Goal: Ask a question

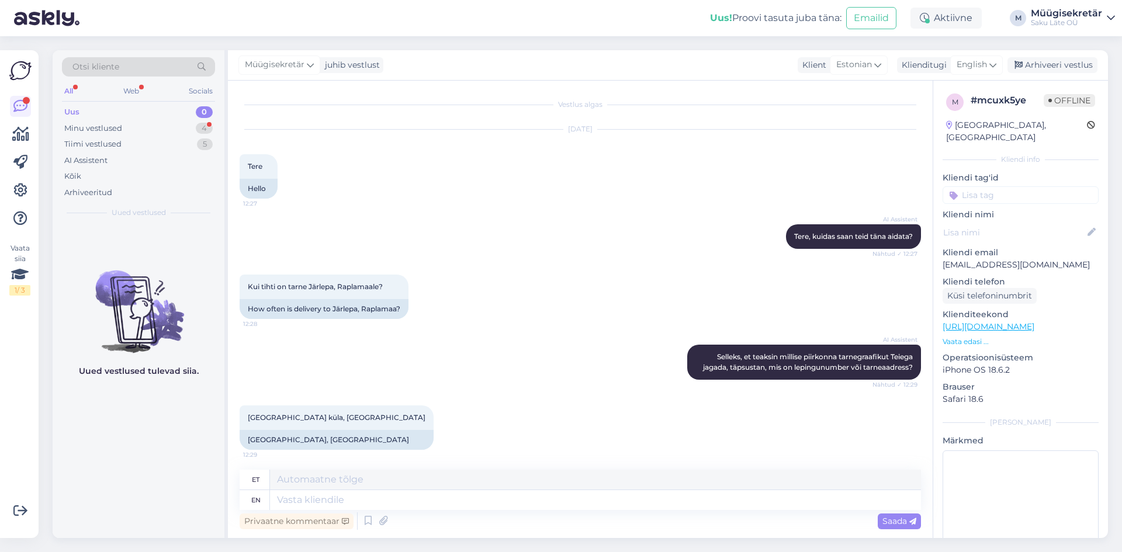
scroll to position [165, 0]
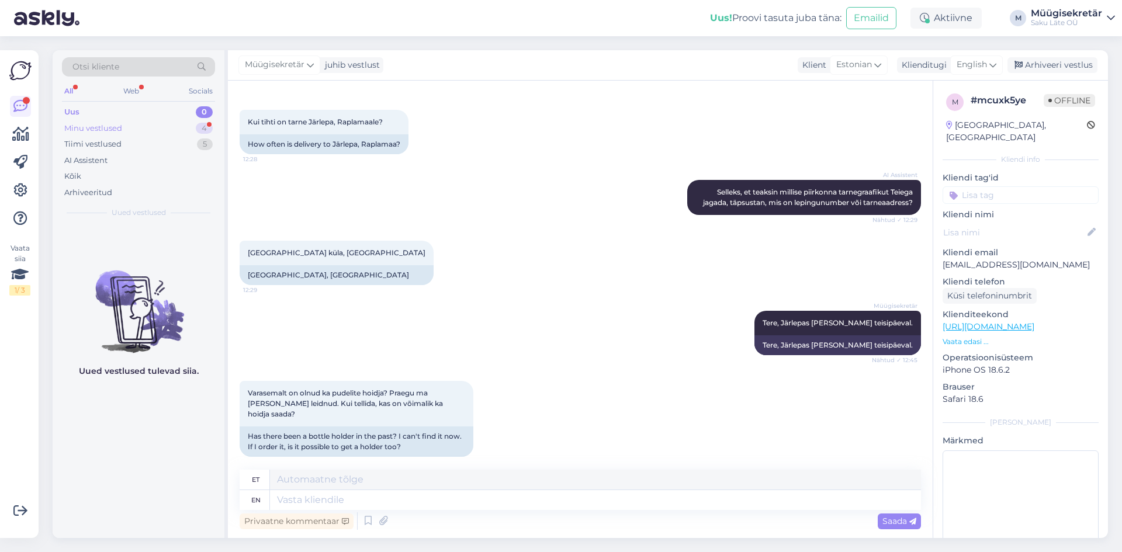
click at [108, 123] on div "Minu vestlused" at bounding box center [93, 129] width 58 height 12
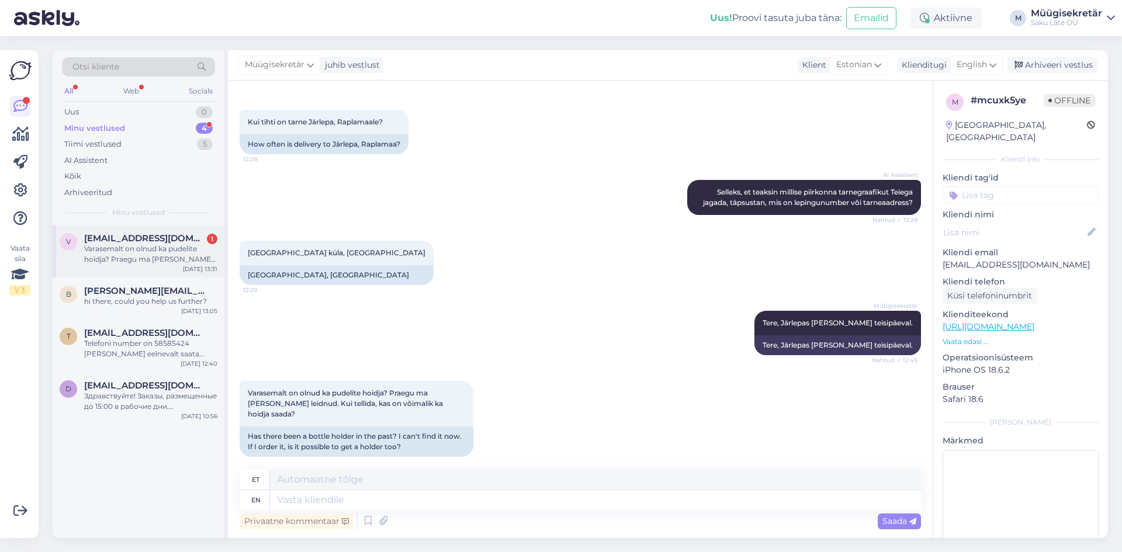
click at [123, 243] on span "[EMAIL_ADDRESS][DOMAIN_NAME]" at bounding box center [145, 238] width 122 height 11
drag, startPoint x: 1032, startPoint y: 251, endPoint x: 944, endPoint y: 252, distance: 88.3
click at [944, 259] on p "[EMAIL_ADDRESS][DOMAIN_NAME]" at bounding box center [1021, 265] width 156 height 12
copy p "[EMAIL_ADDRESS][DOMAIN_NAME]"
click at [330, 502] on textarea at bounding box center [595, 500] width 651 height 20
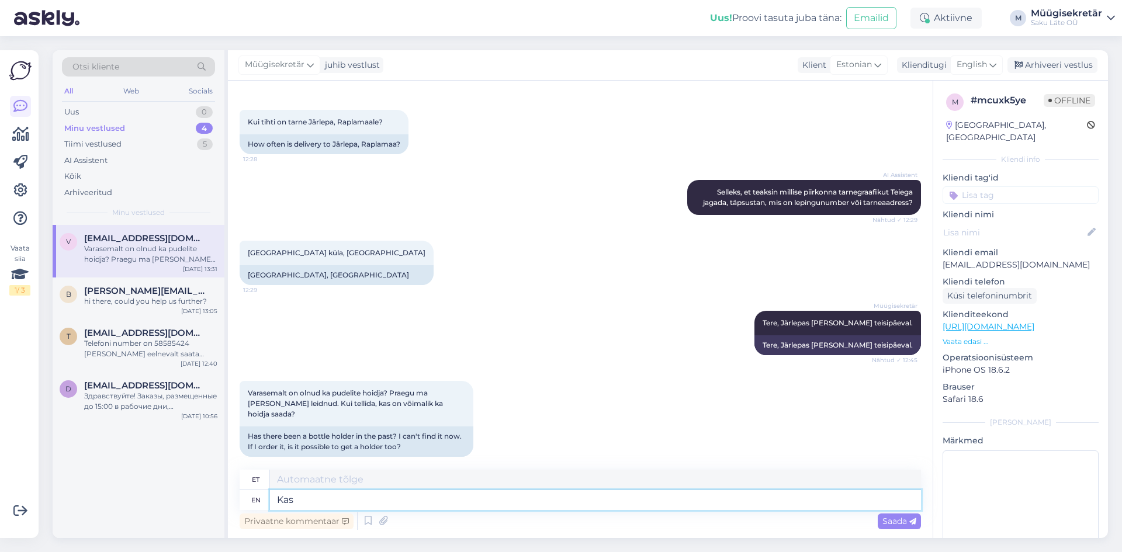
type textarea "Kas"
type textarea "Kas Teil o"
type textarea "Kas Teil"
type textarea "Kas Teil on"
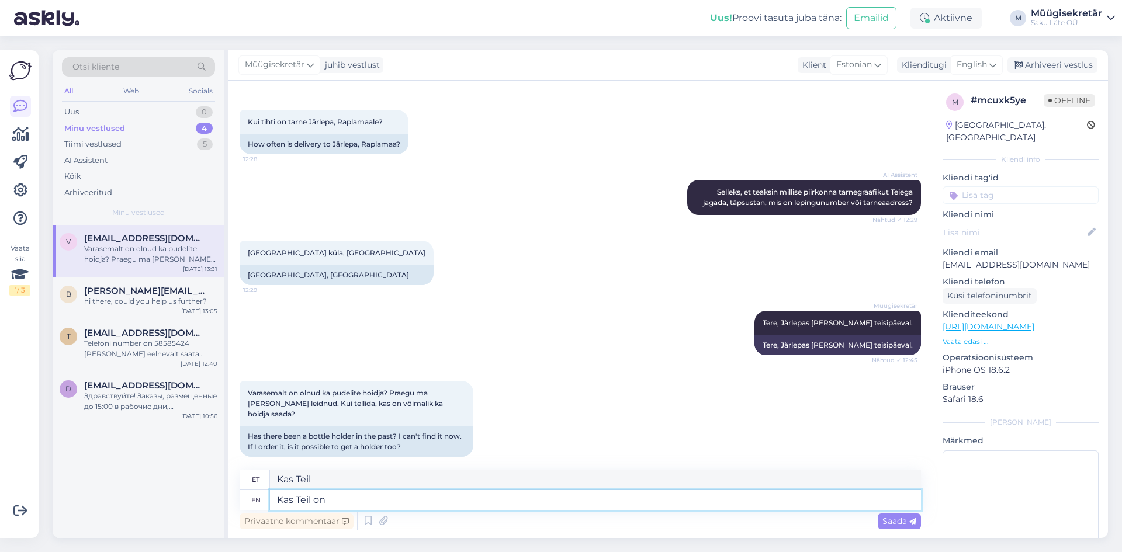
type textarea "Kas Teil on"
type textarea "Kas Teil on Saku"
type textarea "Kas Teil Sakul"
type textarea "Kas Teil on Saku Lätega"
type textarea "Kas Teil on Saku lätega"
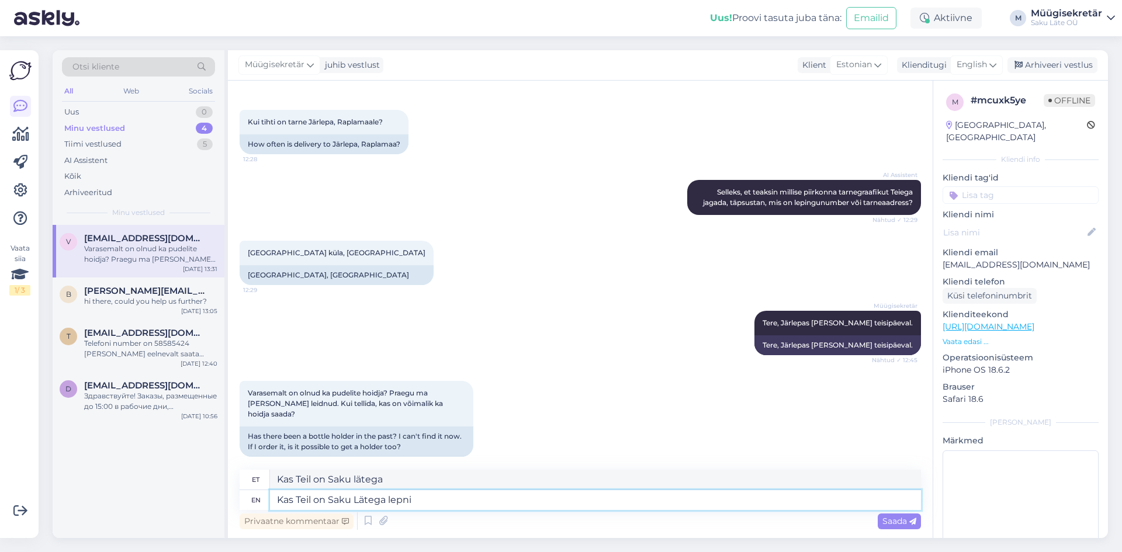
type textarea "Kas Teil on Saku Lätega lepnig"
type textarea "Kas Teil on Saku Lätega leping"
type textarea "Kas Teil on Saku Lätega leping ka?"
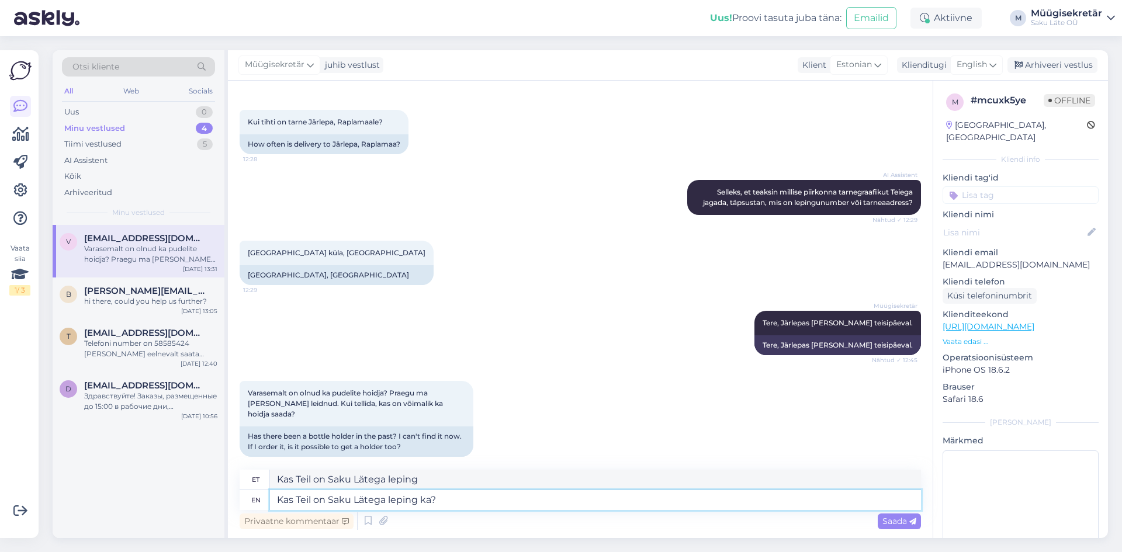
type textarea "Kas Teil on Saku Lätega leping ka?"
click at [899, 524] on span "Saada" at bounding box center [900, 521] width 34 height 11
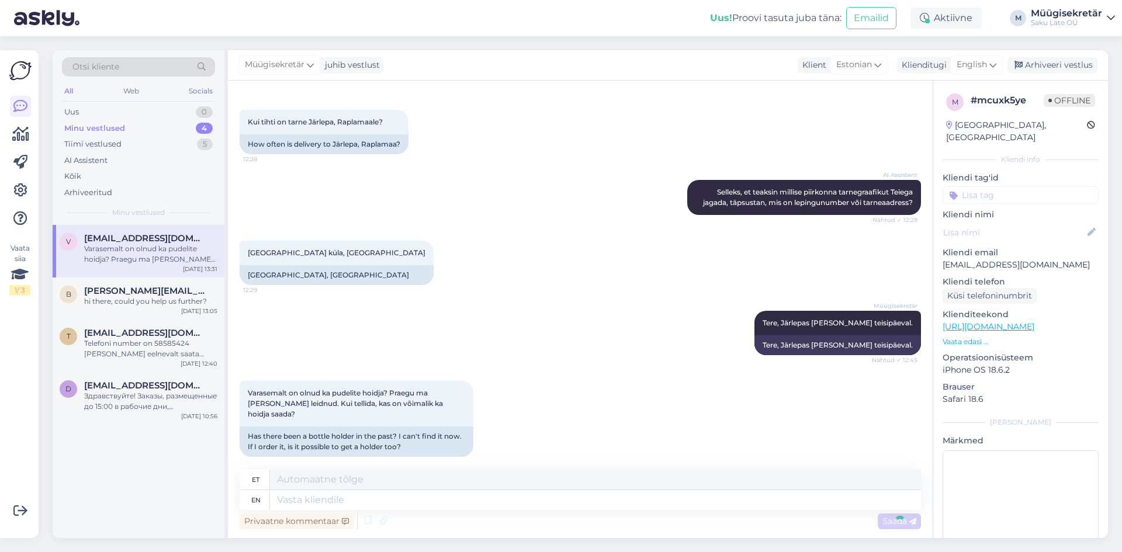
scroll to position [235, 0]
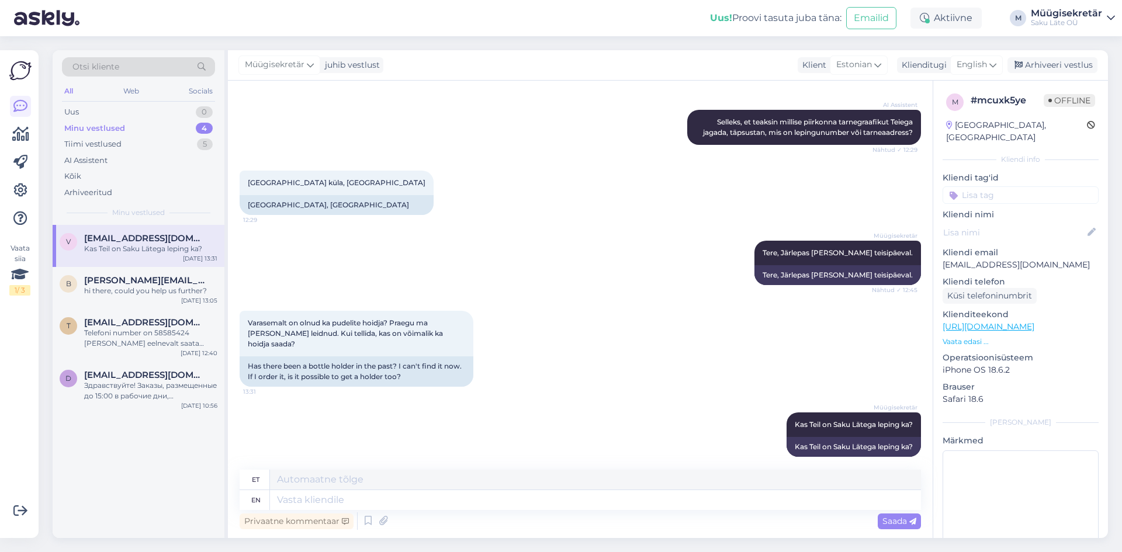
click at [1106, 19] on link "Müügisekretär Saku Läte OÜ" at bounding box center [1073, 18] width 84 height 19
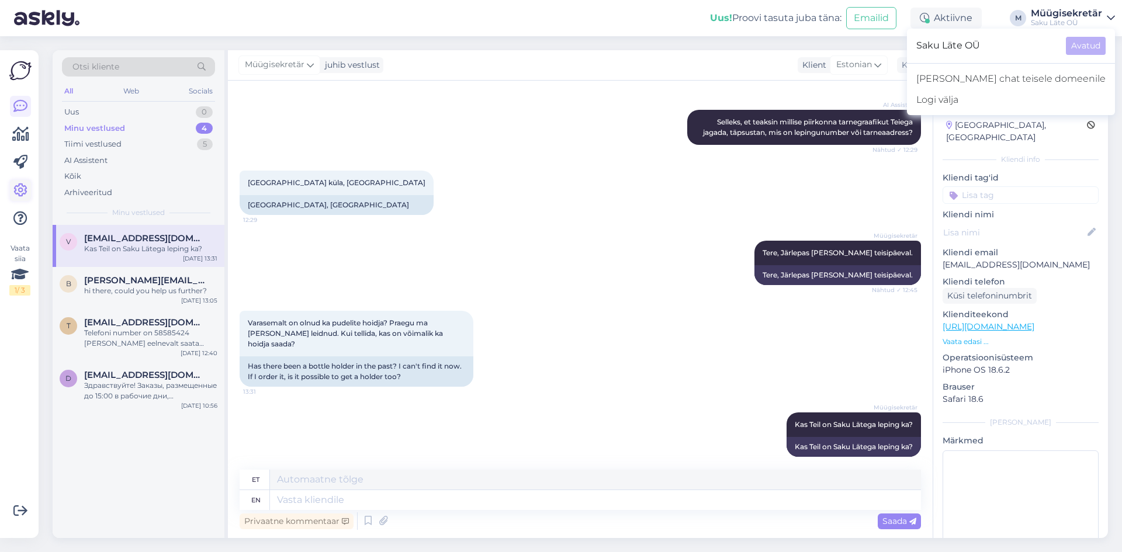
click at [15, 185] on icon at bounding box center [20, 191] width 14 height 14
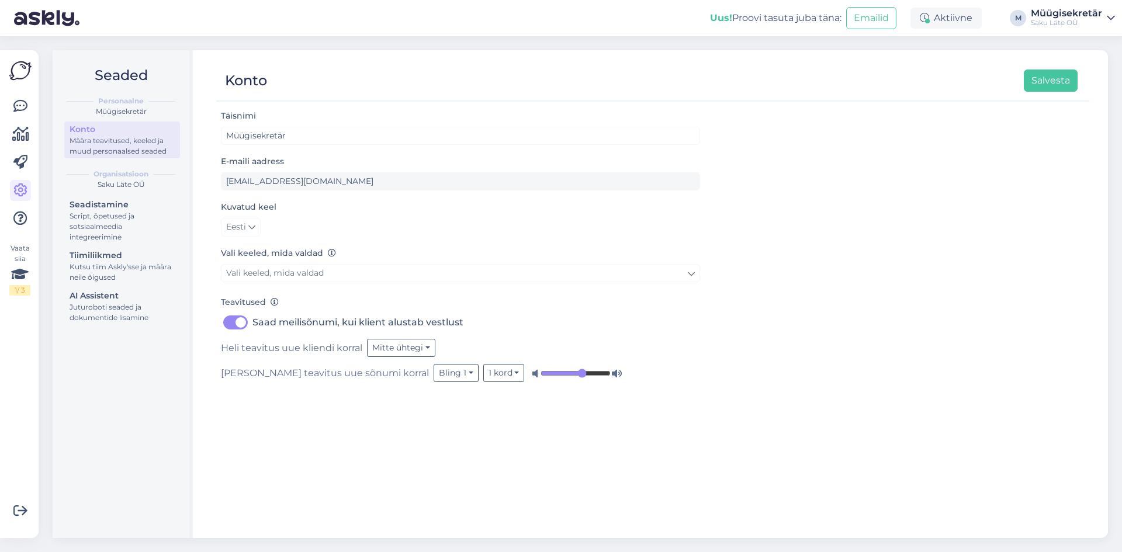
click at [18, 64] on img at bounding box center [20, 71] width 22 height 22
click at [17, 101] on icon at bounding box center [20, 106] width 14 height 14
